Goal: Transaction & Acquisition: Subscribe to service/newsletter

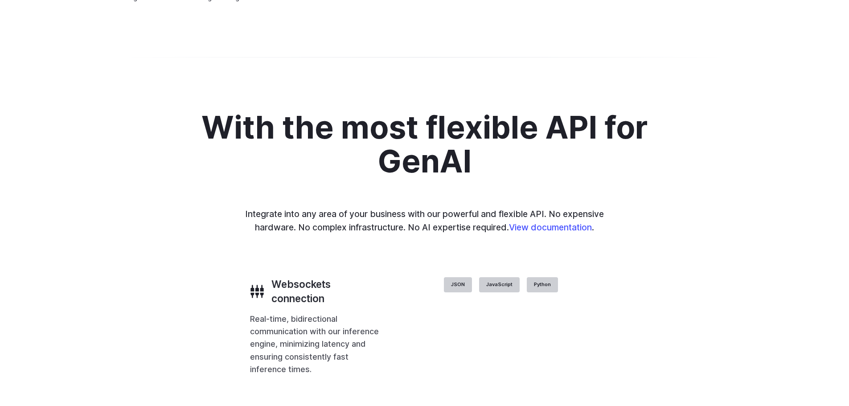
scroll to position [1650, 0]
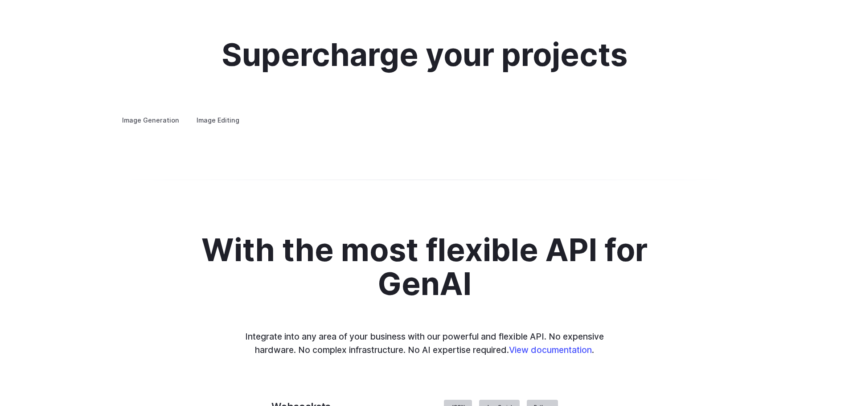
click at [0, 0] on summary "Concept design" at bounding box center [0, 0] width 0 height 0
click at [0, 0] on details "Concept design Quickly ideate and polish new concepts, from character design, t…" at bounding box center [0, 0] width 0 height 0
click at [0, 0] on details "Creative styling Generate fun, unique images without photo editing or graphic d…" at bounding box center [0, 0] width 0 height 0
click at [0, 0] on summary "Creative styling" at bounding box center [0, 0] width 0 height 0
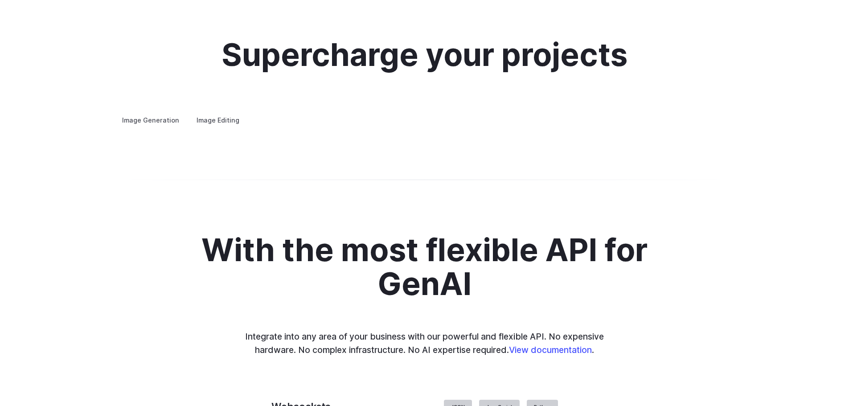
click at [0, 0] on details "Product design Quickly design and visualize new product lines, accessories, or …" at bounding box center [0, 0] width 0 height 0
click at [0, 0] on summary "Architecture" at bounding box center [0, 0] width 0 height 0
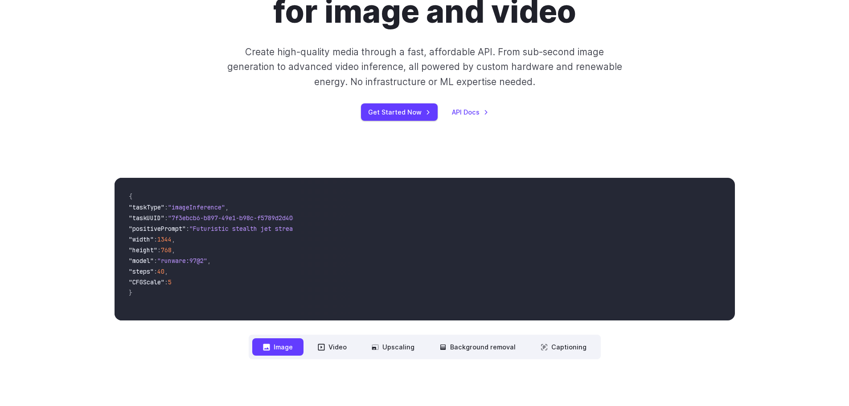
scroll to position [0, 0]
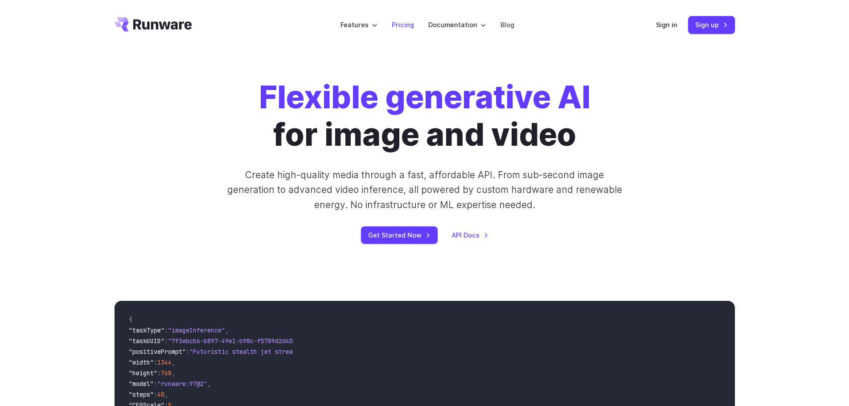
click at [408, 23] on link "Pricing" at bounding box center [403, 25] width 22 height 10
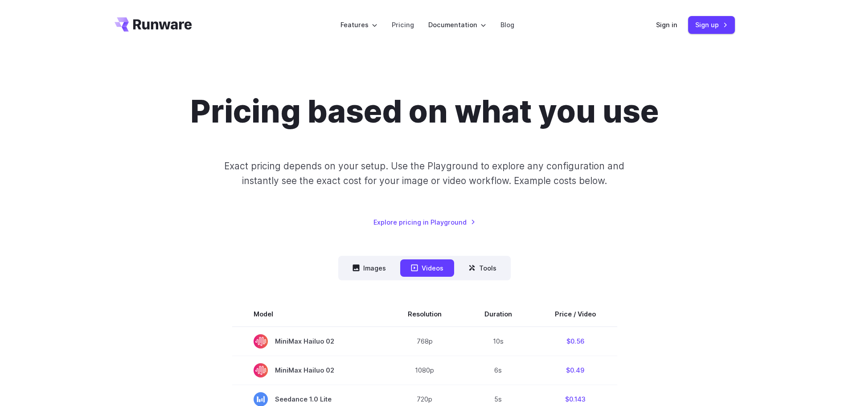
scroll to position [93, 0]
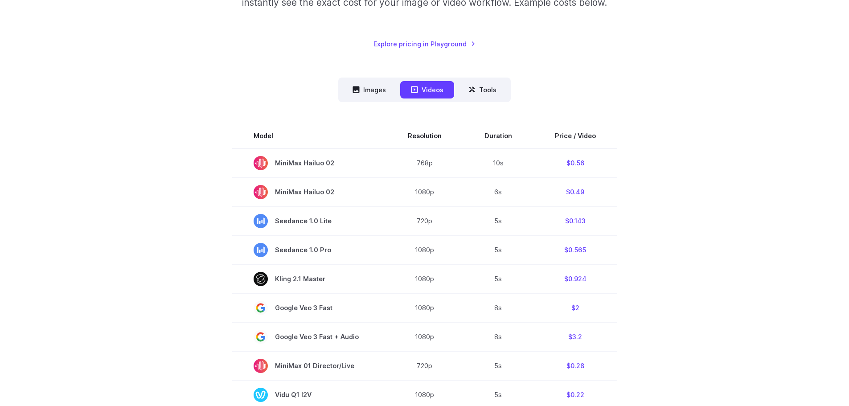
click at [377, 89] on button "Images" at bounding box center [369, 89] width 55 height 17
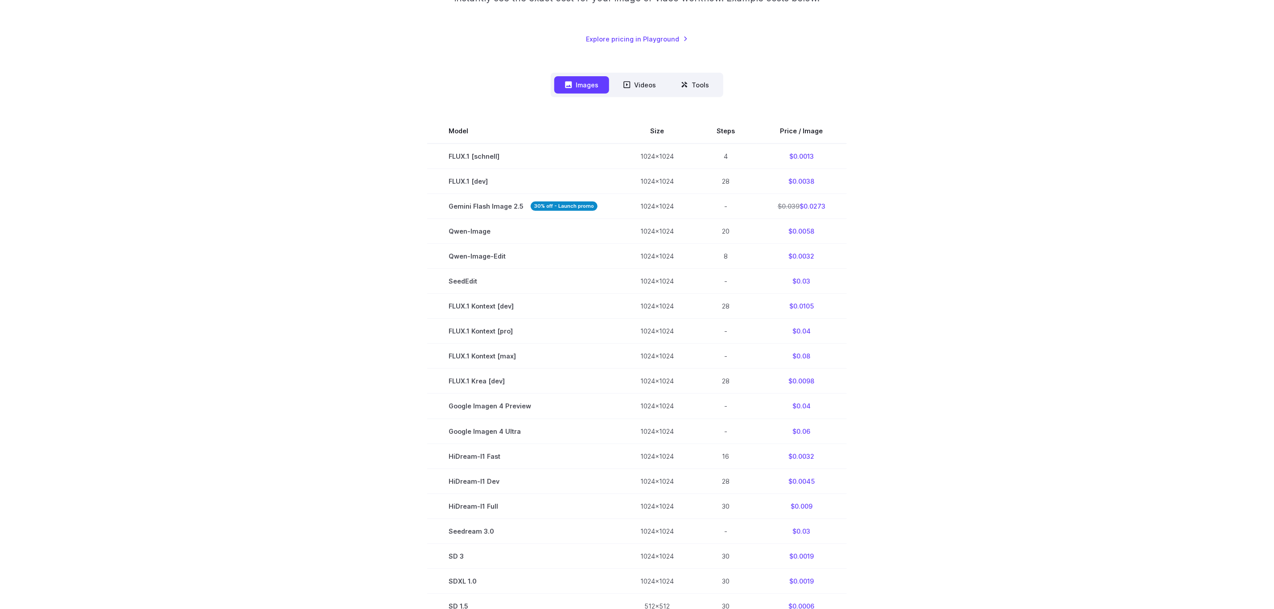
scroll to position [295, 0]
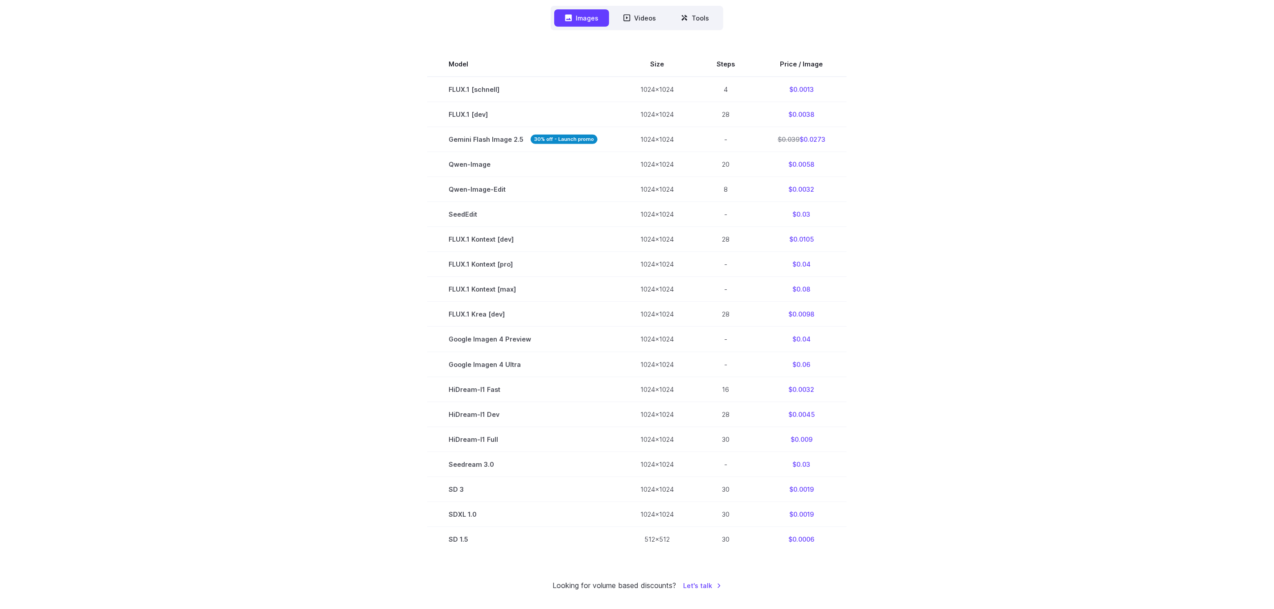
click at [625, 15] on icon at bounding box center [627, 18] width 7 height 7
click at [642, 23] on button "Videos" at bounding box center [640, 17] width 54 height 17
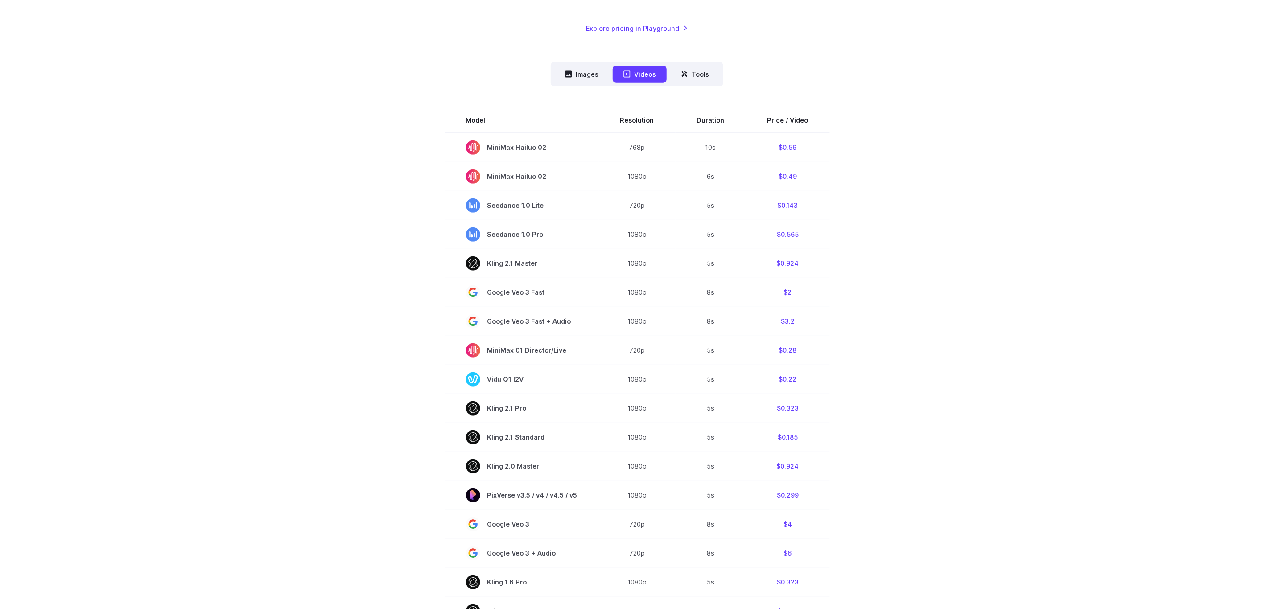
scroll to position [228, 0]
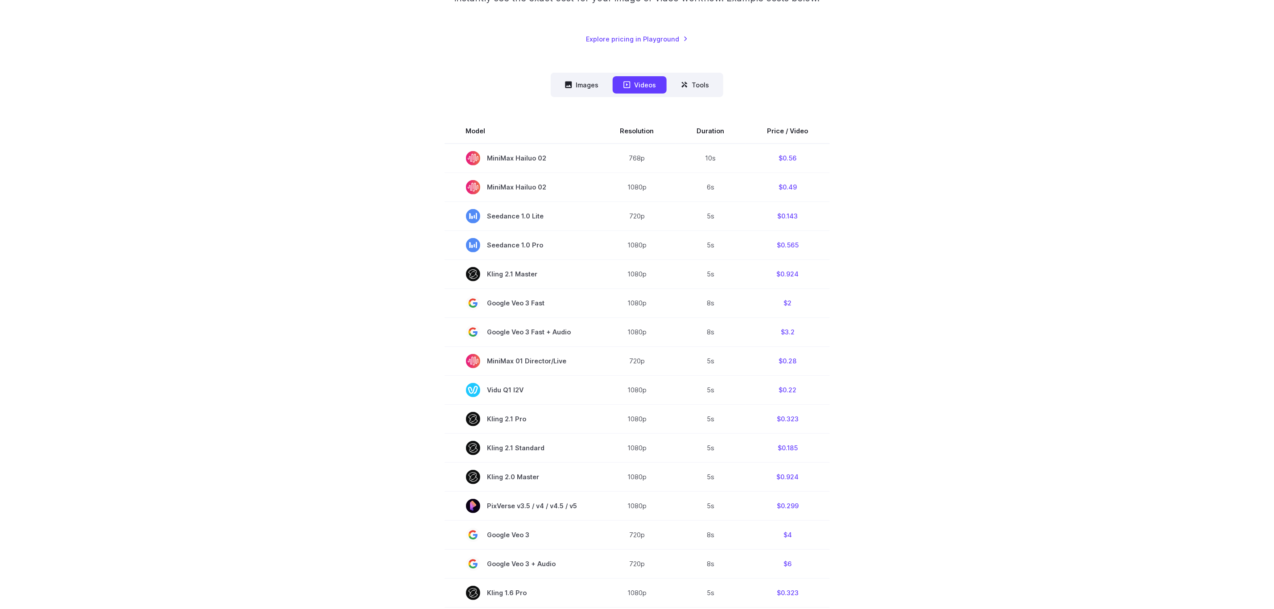
click at [582, 87] on button "Images" at bounding box center [581, 84] width 55 height 17
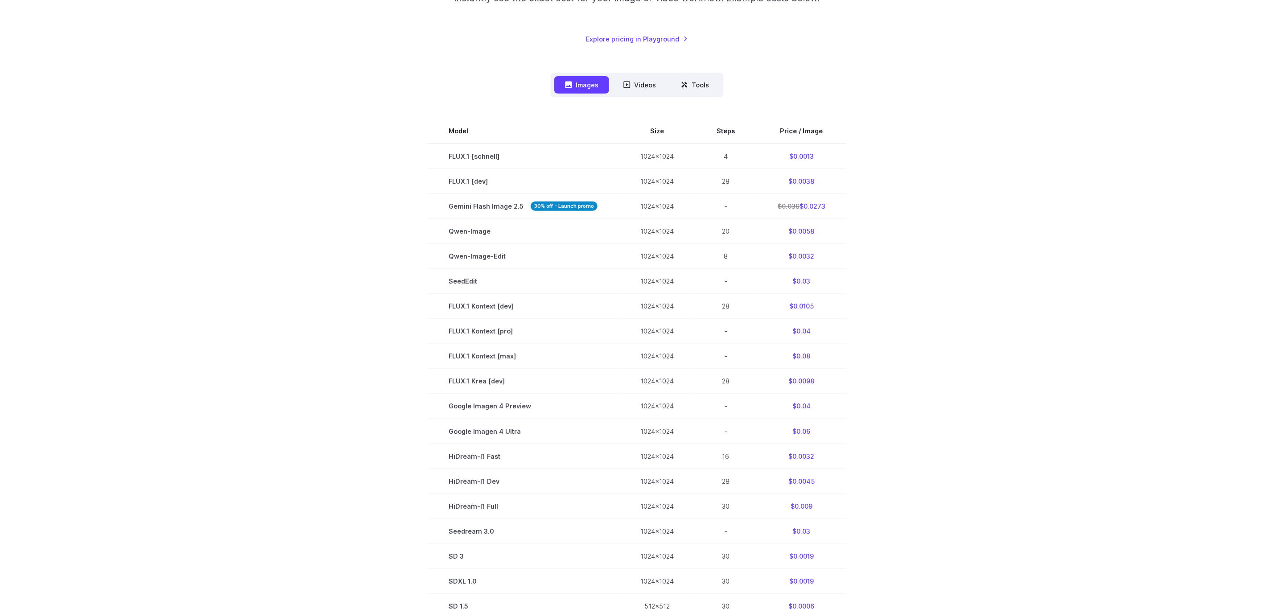
click at [642, 82] on button "Videos" at bounding box center [640, 84] width 54 height 17
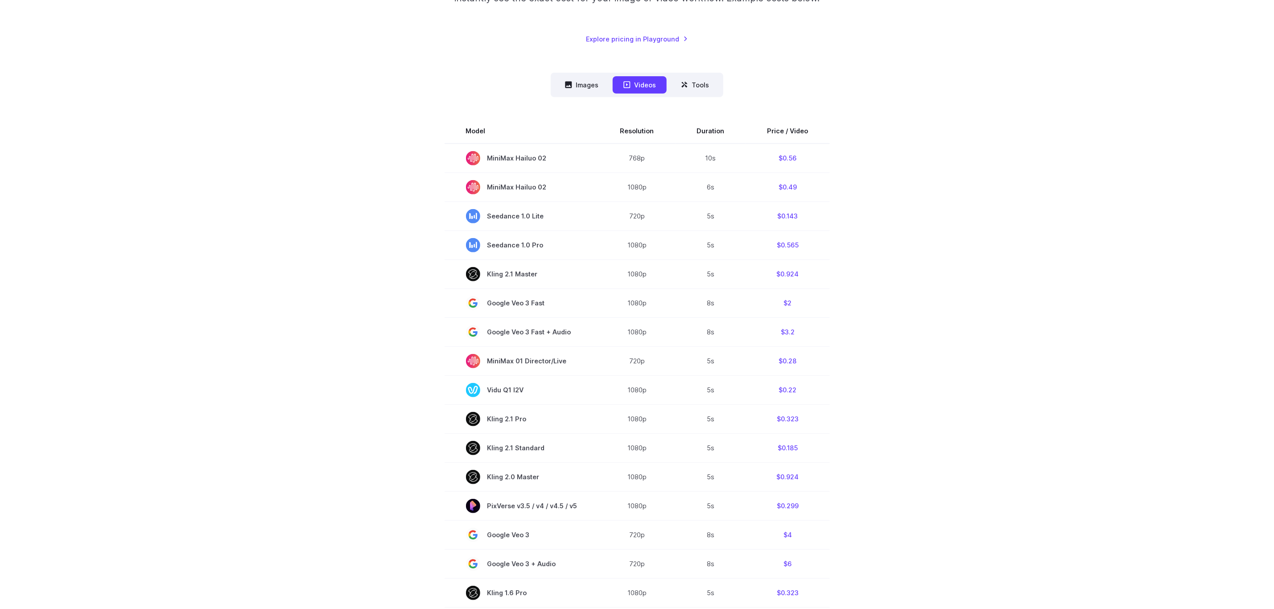
click at [617, 75] on nav "Images Videos Tools ****** ****** *****" at bounding box center [637, 85] width 173 height 25
click at [602, 76] on button "Images" at bounding box center [581, 84] width 55 height 17
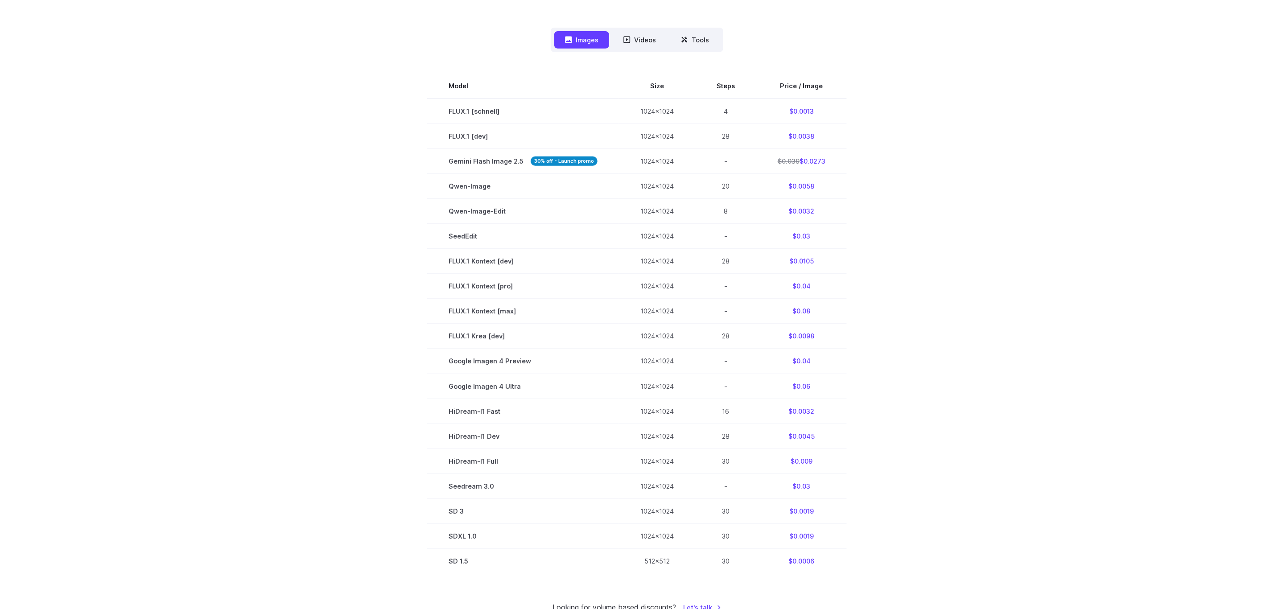
scroll to position [295, 0]
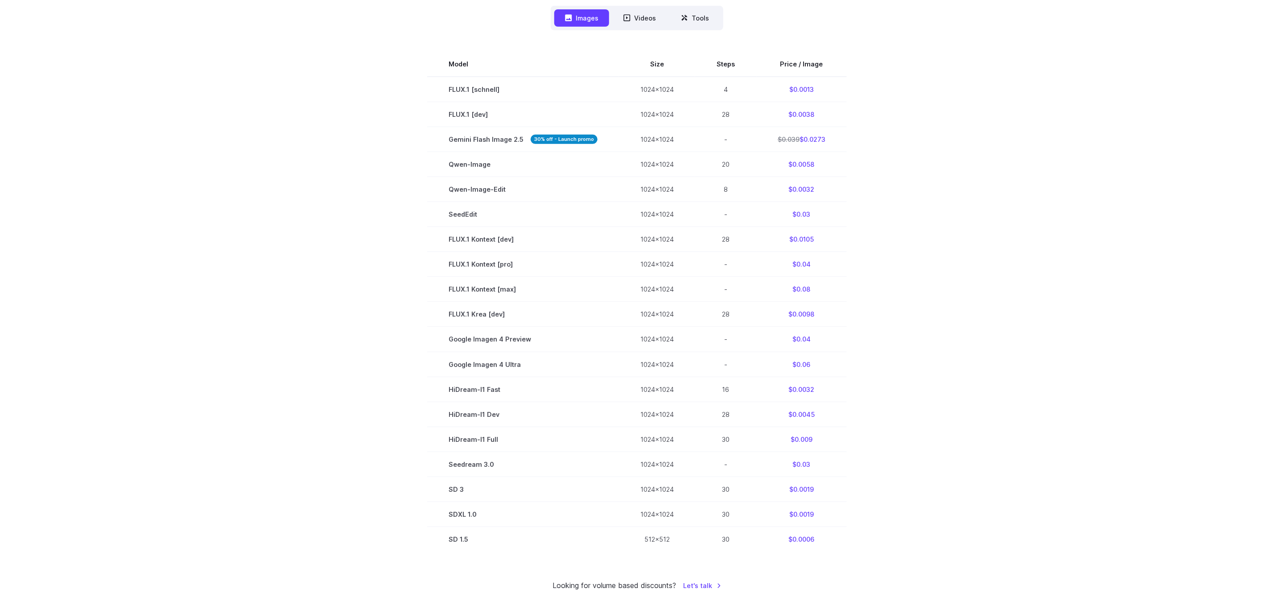
click at [849, 241] on div "Pricing based on what you use Exact pricing depends on your setup. Use the Play…" at bounding box center [637, 194] width 1274 height 879
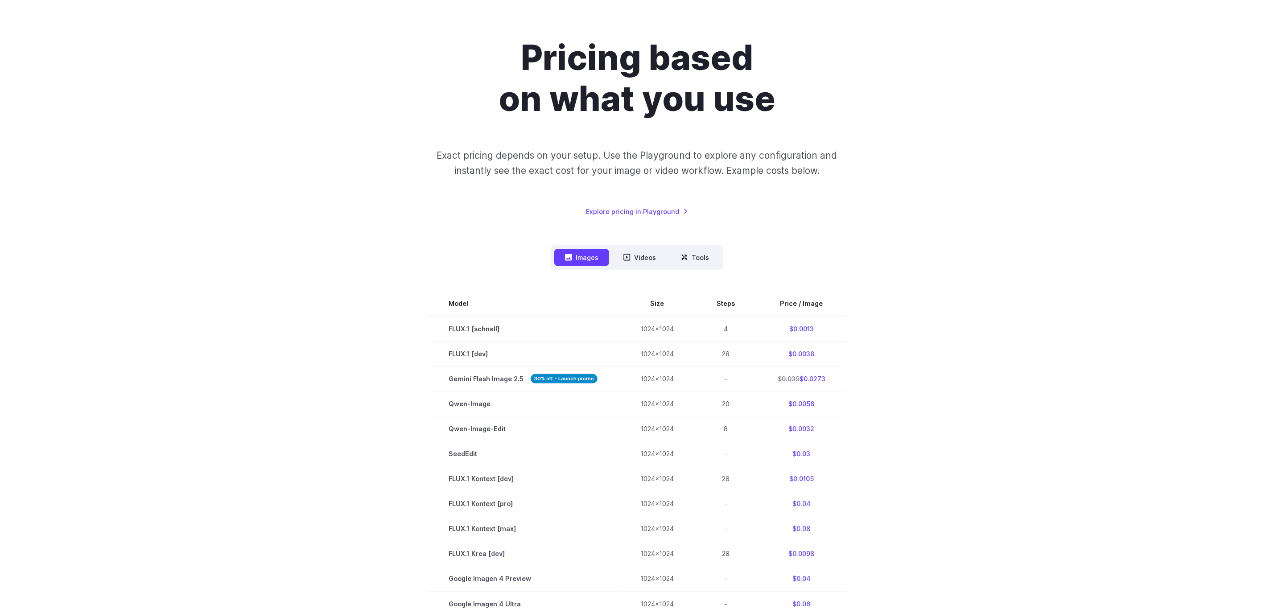
scroll to position [27, 0]
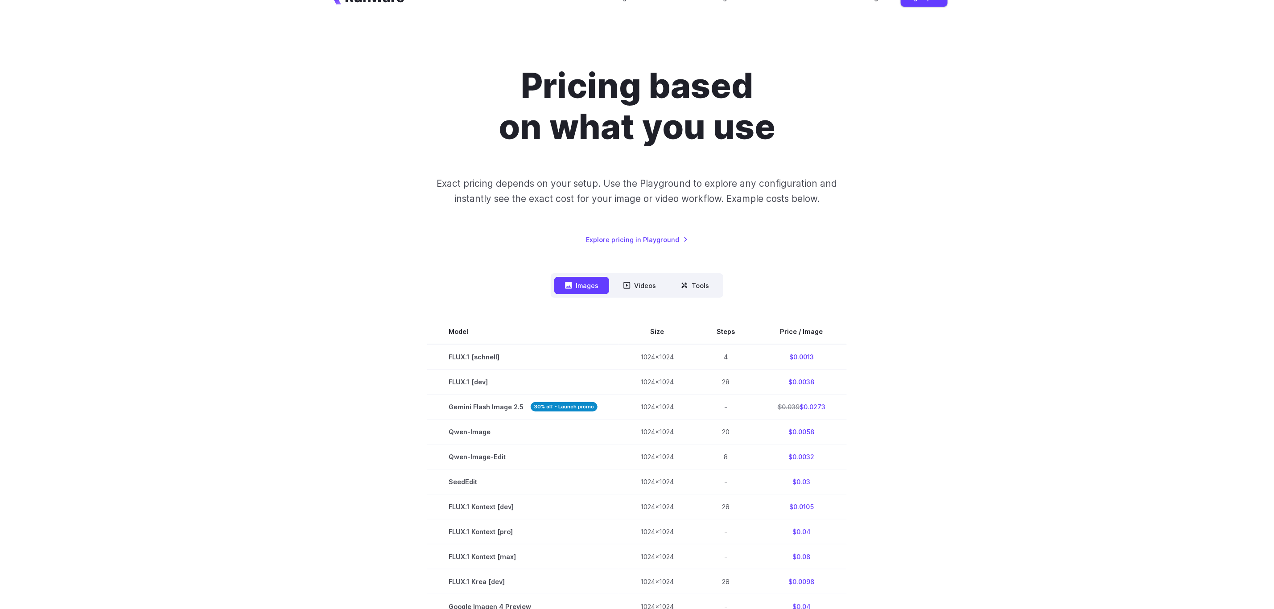
click at [646, 282] on button "Videos" at bounding box center [640, 285] width 54 height 17
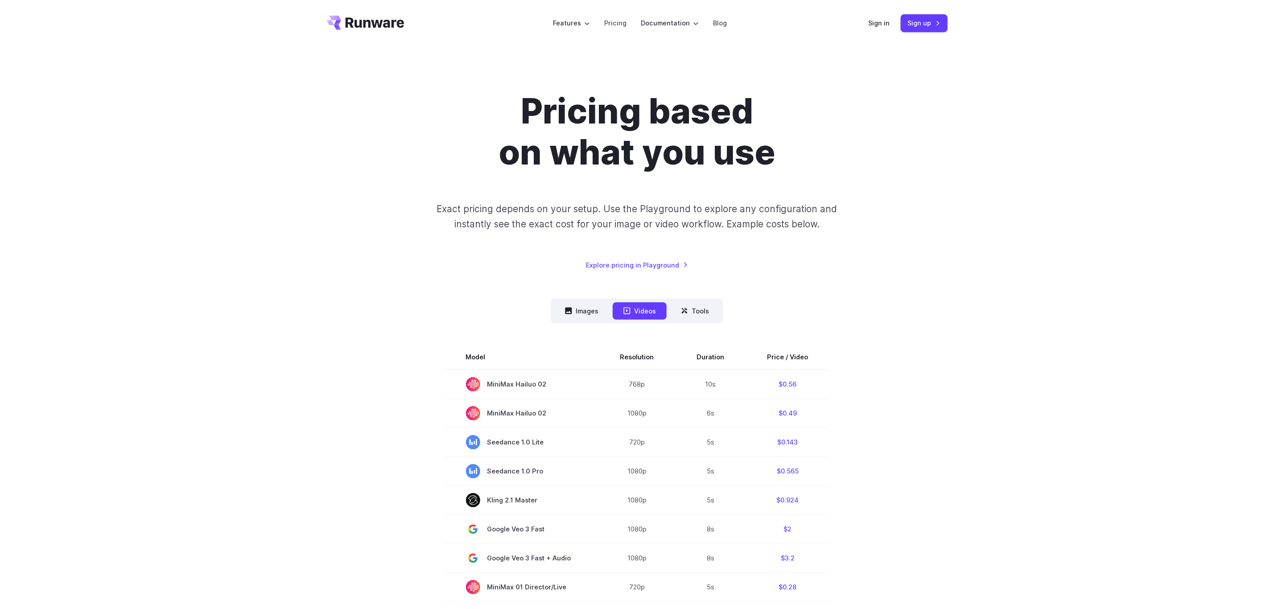
scroll to position [0, 0]
